Goal: Transaction & Acquisition: Book appointment/travel/reservation

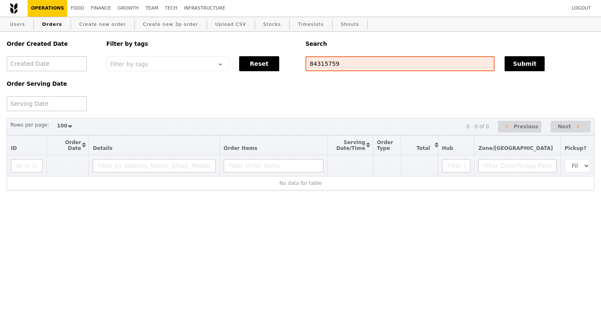
select select "100"
click at [320, 64] on input "84315759" at bounding box center [399, 63] width 189 height 15
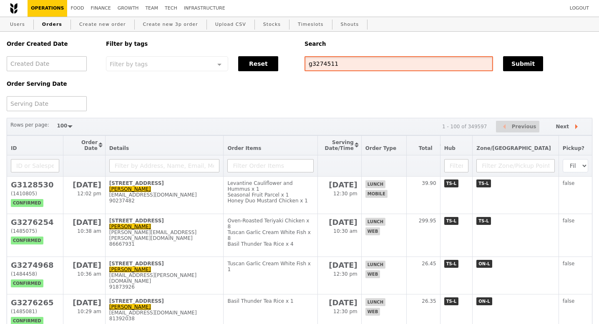
type input "g3274511"
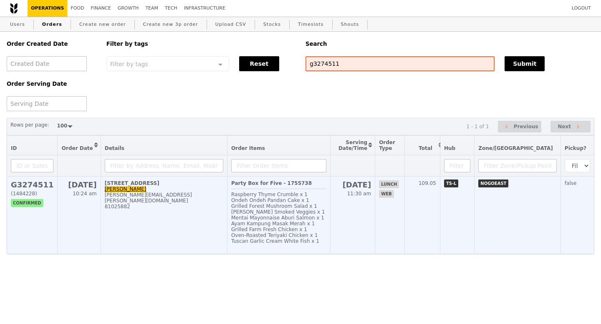
click at [28, 188] on h2 "G3274511" at bounding box center [32, 185] width 43 height 9
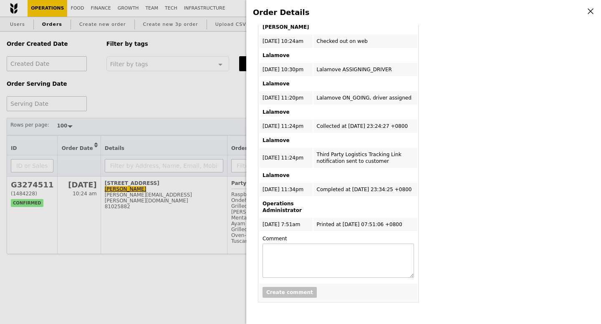
scroll to position [463, 0]
click at [218, 108] on div "Order Details Edit order Changelog Cancel Order ID G3274511 – View receipt | Pi…" at bounding box center [300, 162] width 601 height 324
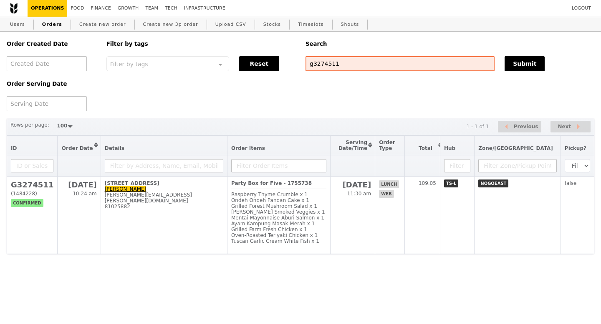
scroll to position [666, 0]
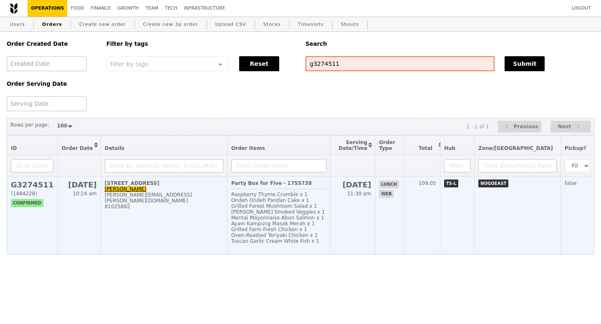
click at [22, 189] on h2 "G3274511" at bounding box center [32, 185] width 43 height 9
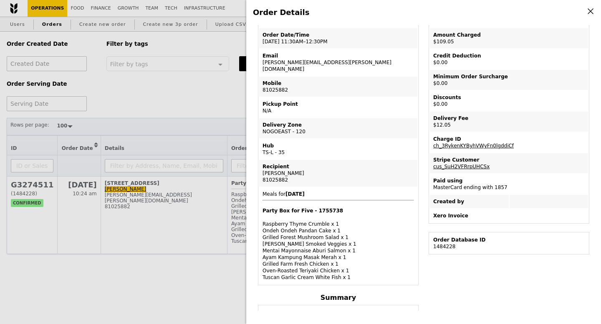
scroll to position [0, 0]
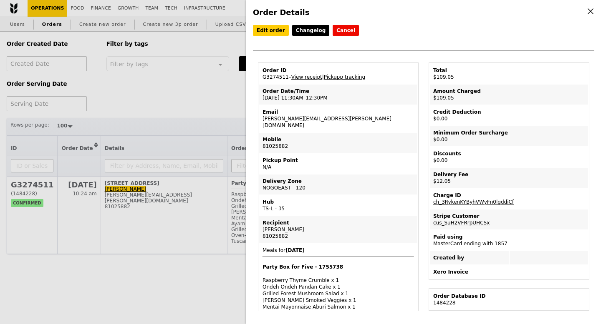
click at [277, 76] on td "Order ID G3274511 – View receipt | Pickupp tracking" at bounding box center [338, 74] width 158 height 20
copy td "G3274511"
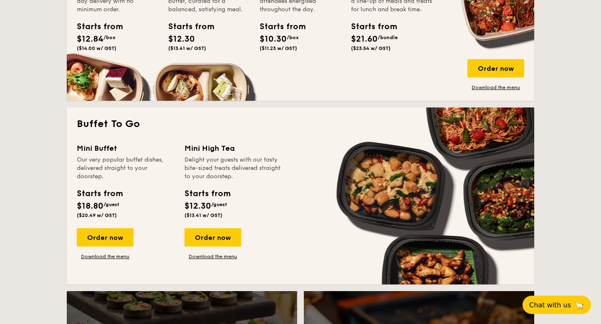
scroll to position [659, 0]
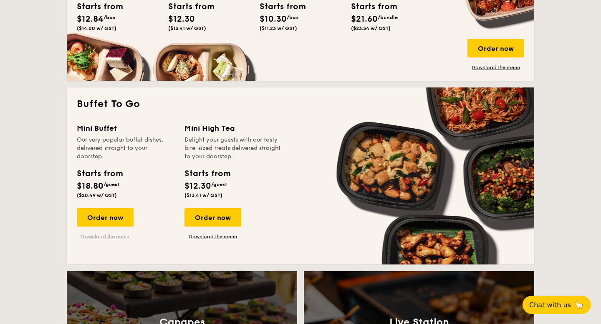
click at [121, 236] on link "Download the menu" at bounding box center [105, 237] width 57 height 7
click at [91, 218] on div "Order now" at bounding box center [105, 218] width 57 height 18
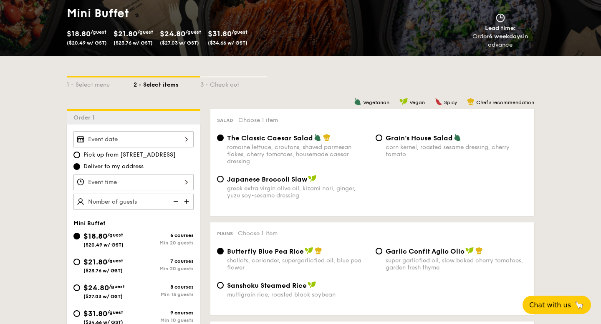
scroll to position [163, 0]
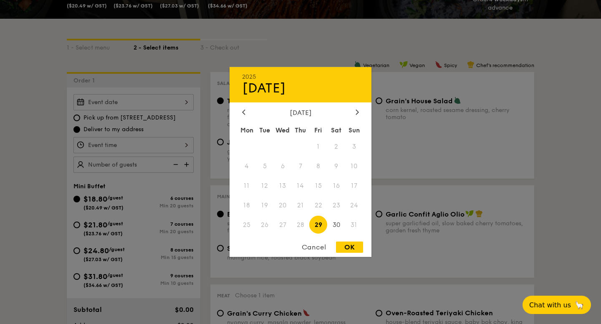
click at [181, 107] on div "2025 Aug [DATE] Tue Wed Thu Fri Sat Sun 1 2 3 4 5 6 7 8 9 10 11 12 13 14 15 16 …" at bounding box center [133, 102] width 120 height 16
